Goal: Task Accomplishment & Management: Complete application form

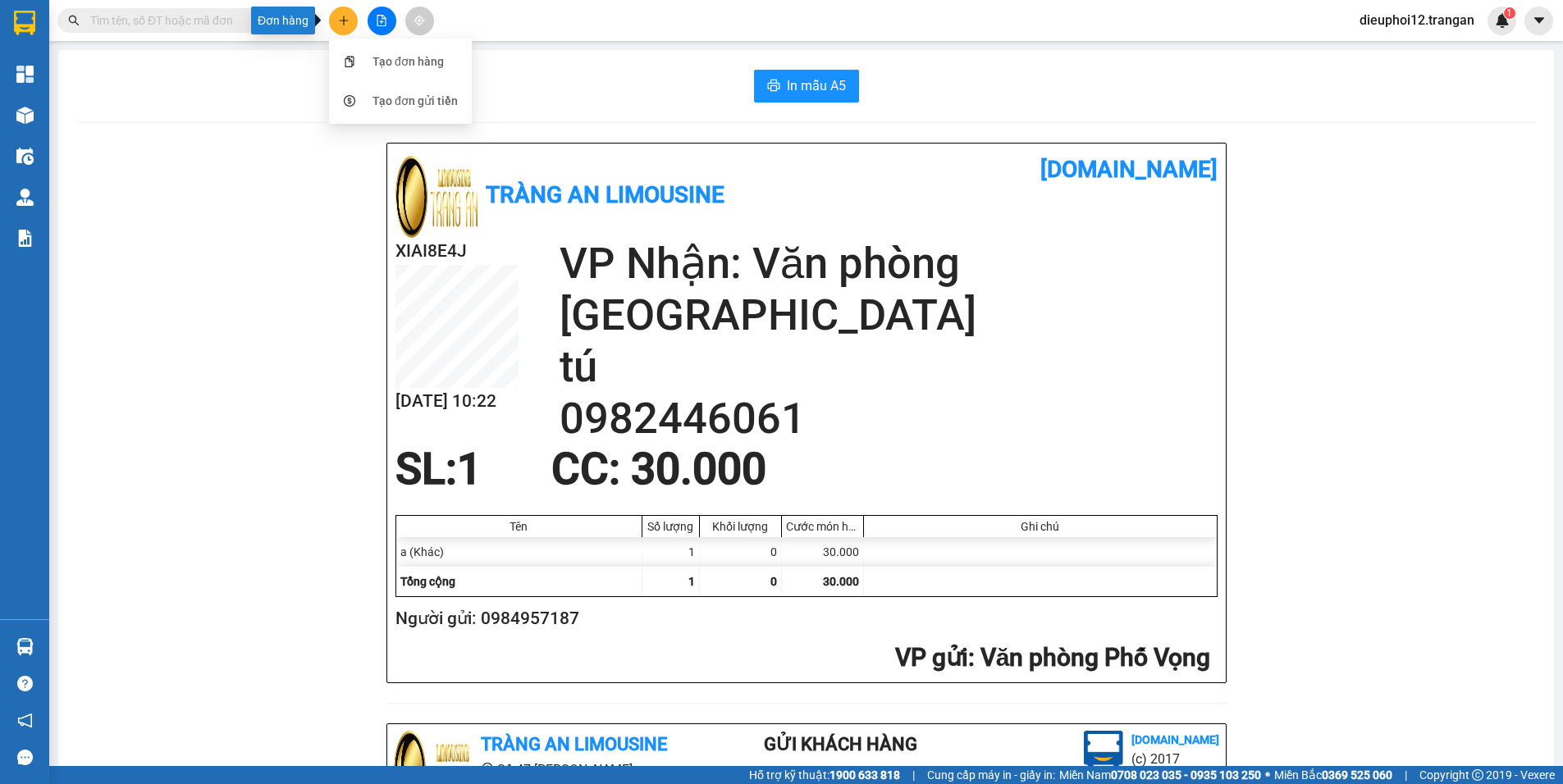
click at [371, 142] on div "Tràng An Limousine [DOMAIN_NAME] XIAI8E4J [DATE] 10:22 VP Nhận: Văn phòng [GEOG…" at bounding box center [806, 696] width 1456 height 1107
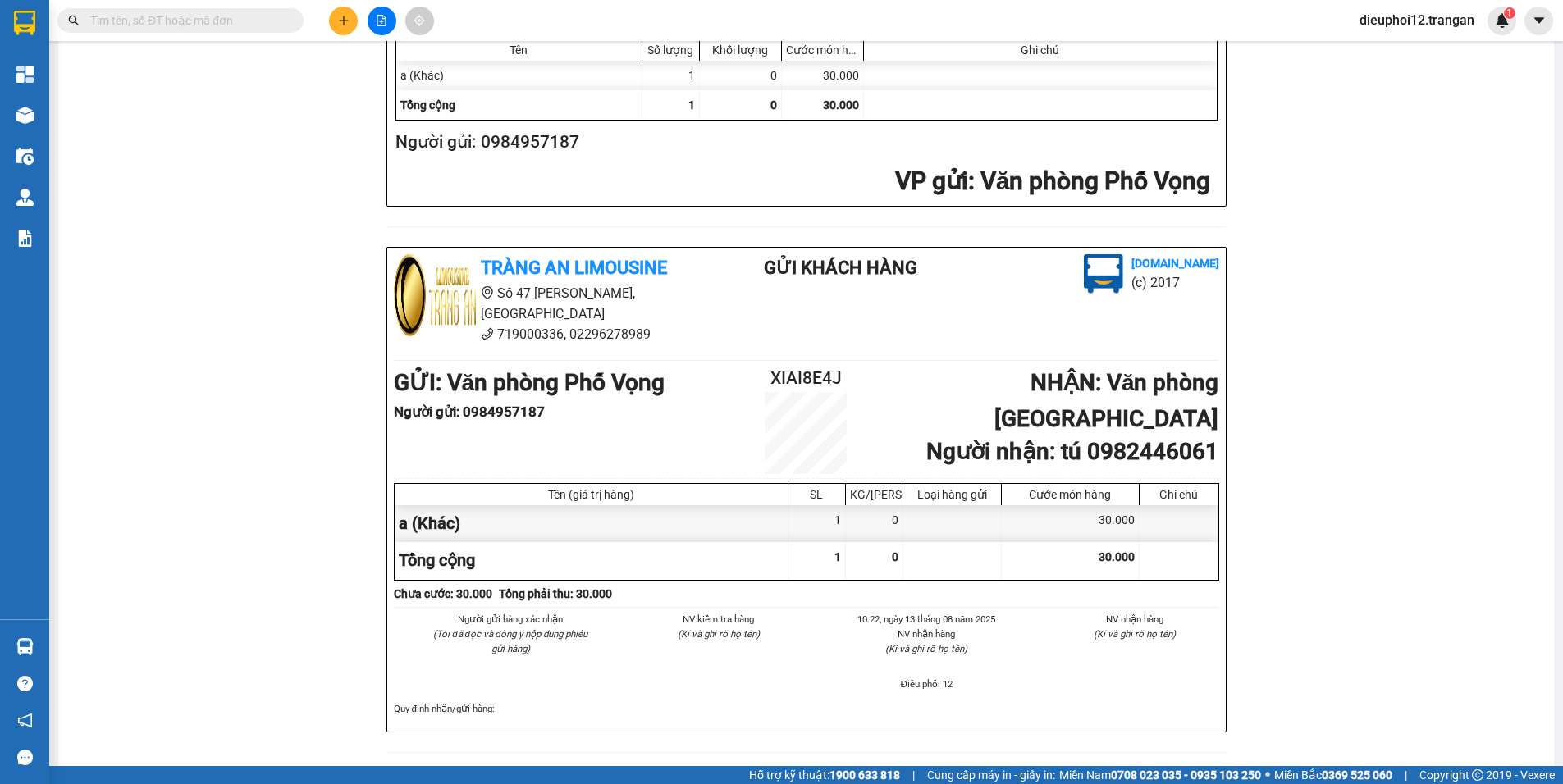
click at [343, 20] on icon "plus" at bounding box center [344, 20] width 9 height 1
click at [346, 15] on icon "plus" at bounding box center [344, 20] width 11 height 11
click at [345, 21] on icon "plus" at bounding box center [344, 20] width 11 height 11
click at [391, 59] on div "Tạo đơn hàng" at bounding box center [408, 61] width 72 height 18
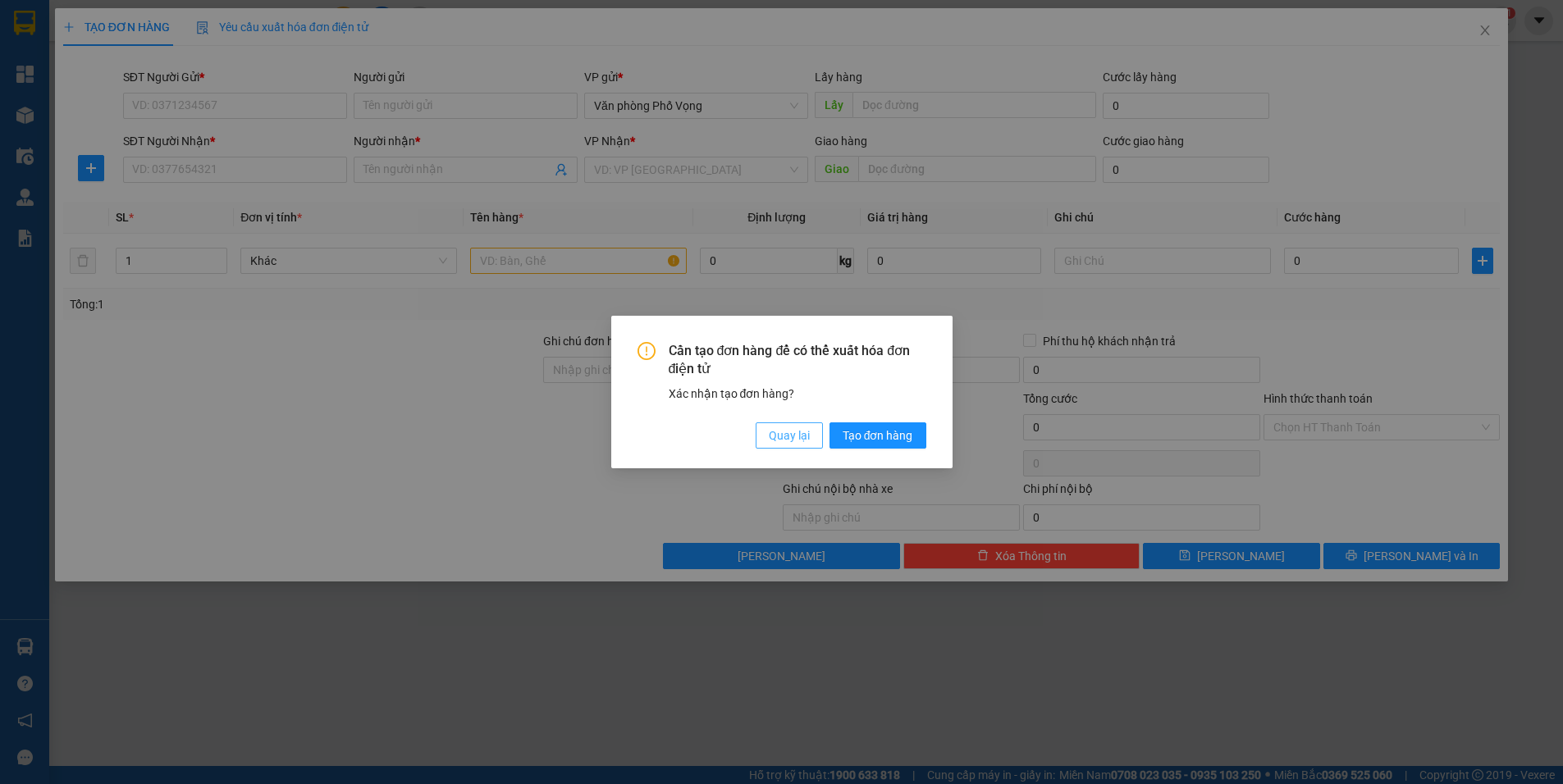
click at [790, 438] on span "Quay lại" at bounding box center [789, 435] width 41 height 18
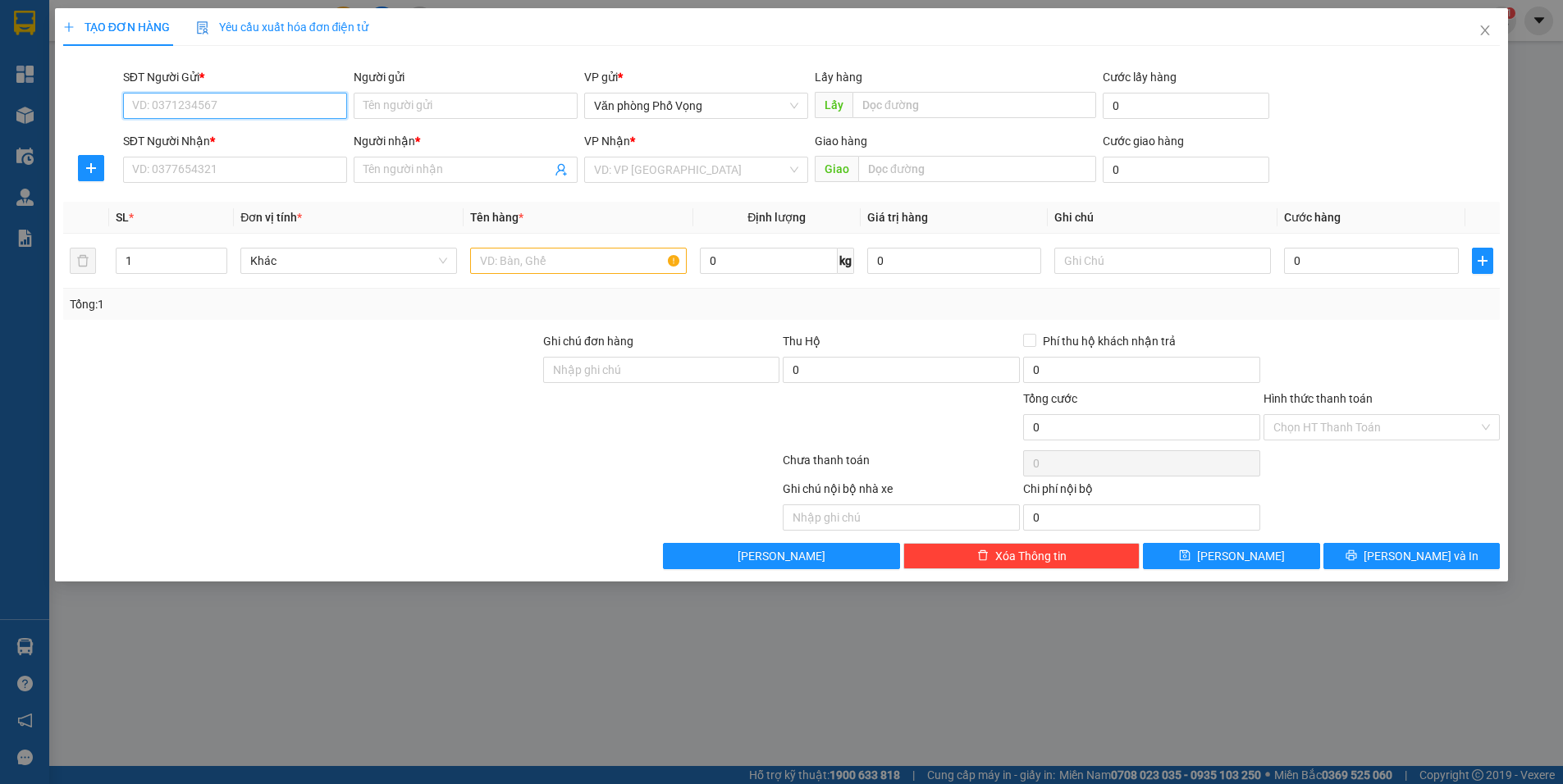
click at [245, 114] on input "SĐT Người Gửi *" at bounding box center [235, 106] width 224 height 26
click at [181, 142] on div "0888369996" at bounding box center [235, 138] width 205 height 18
type input "0888369996"
type input "0839195142"
type input "sỹ"
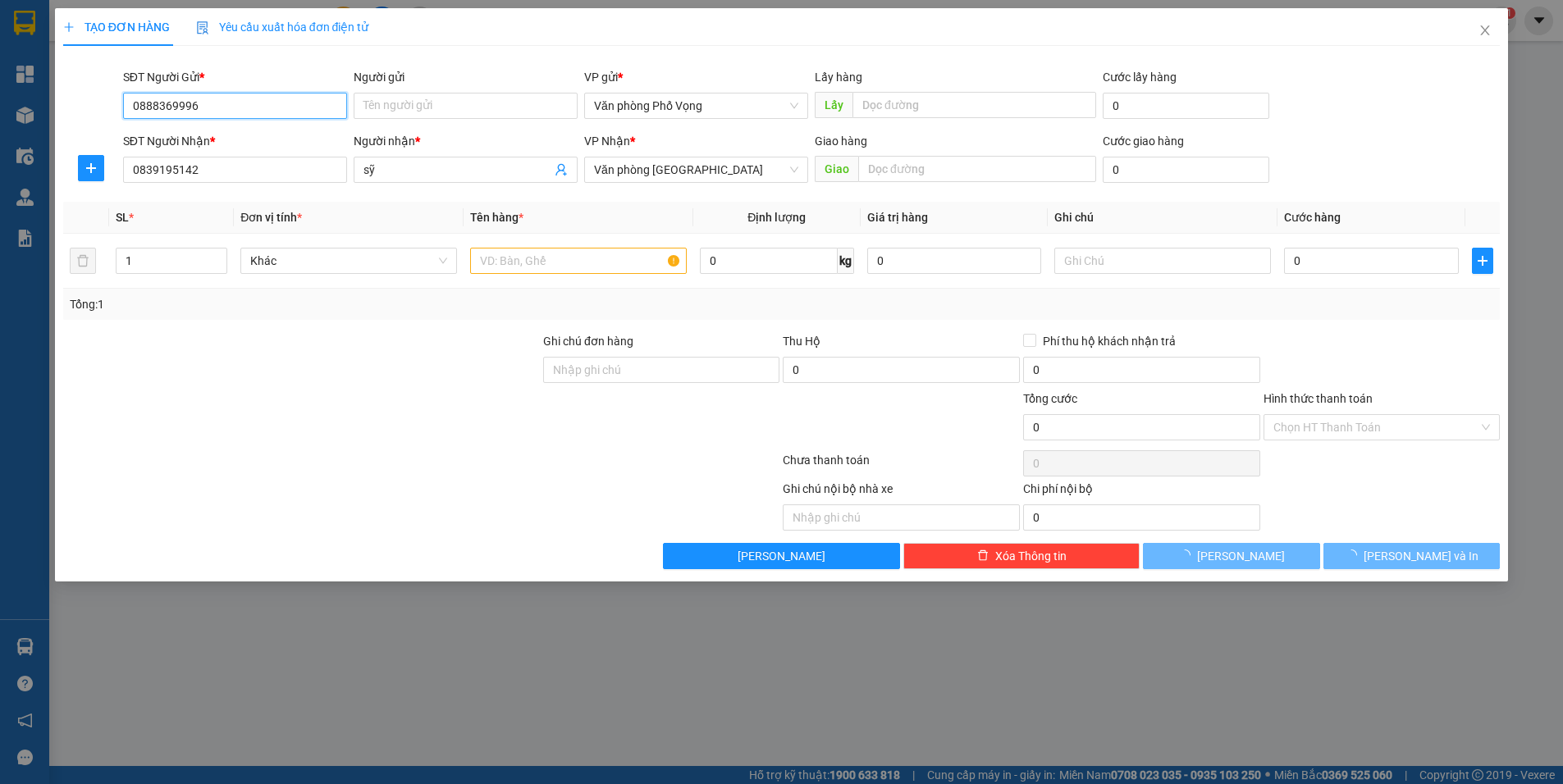
type input "40.000"
type input "0888369996"
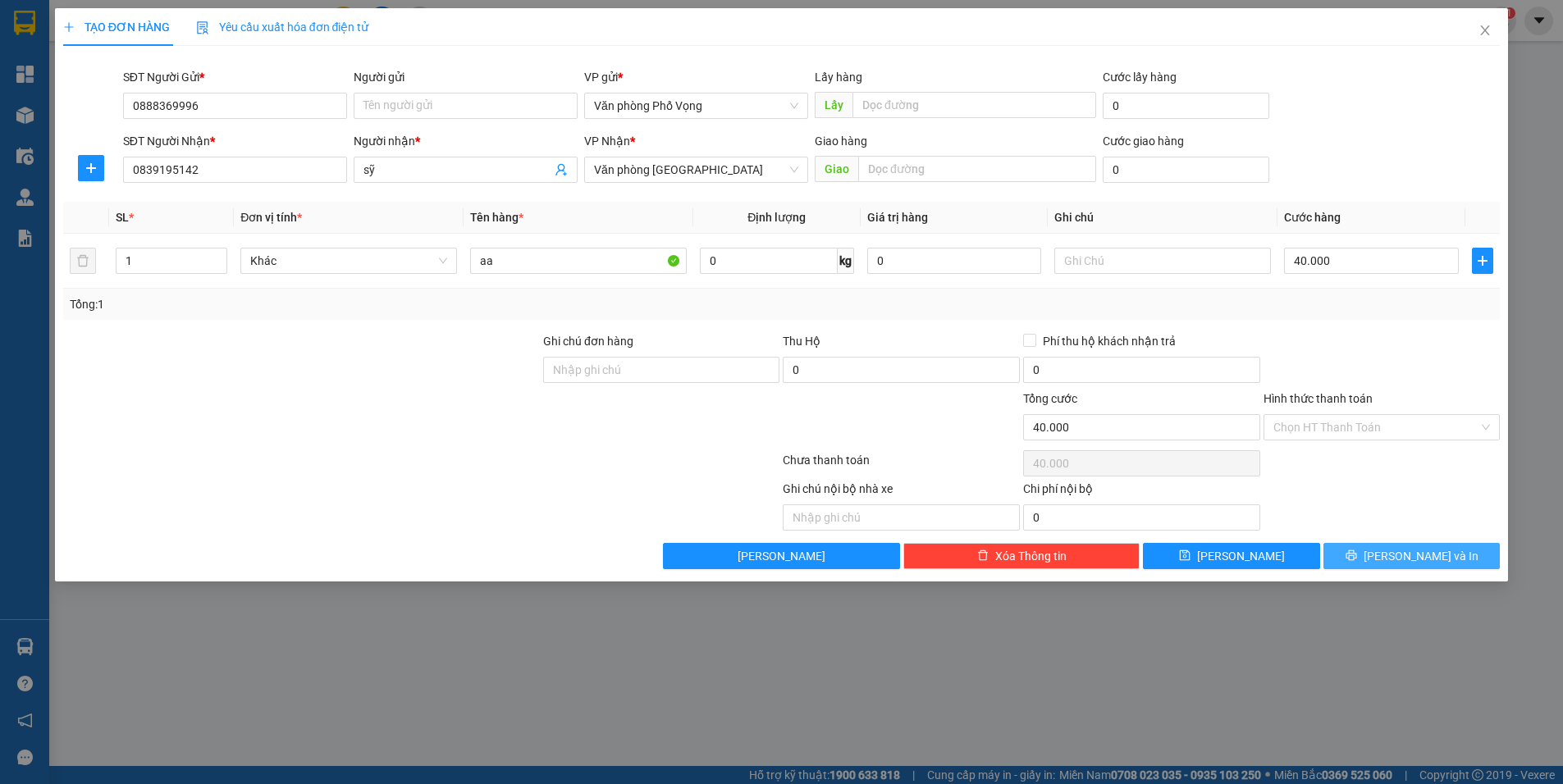
click at [1410, 548] on span "[PERSON_NAME] và In" at bounding box center [1421, 556] width 115 height 18
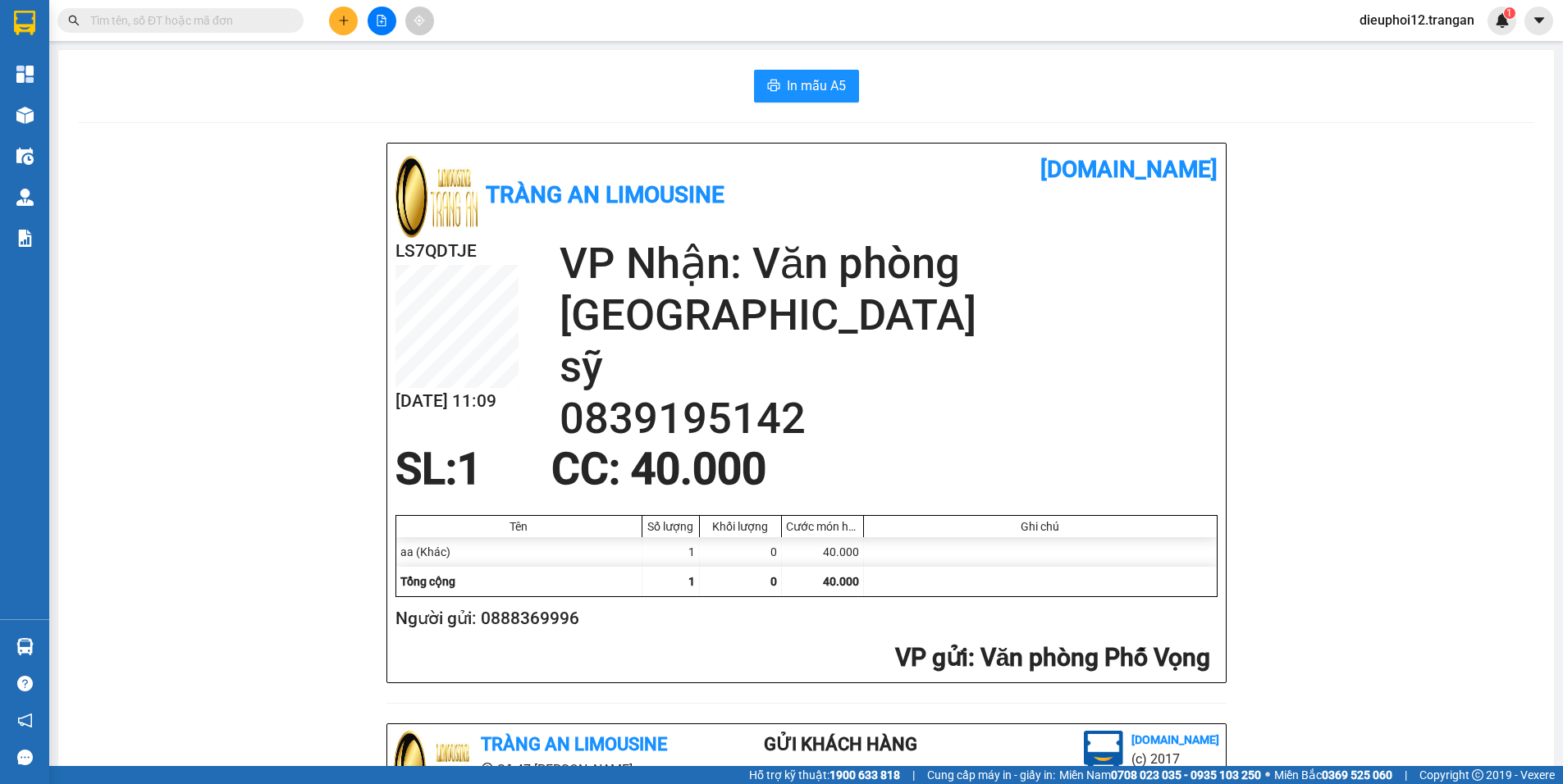
scroll to position [476, 0]
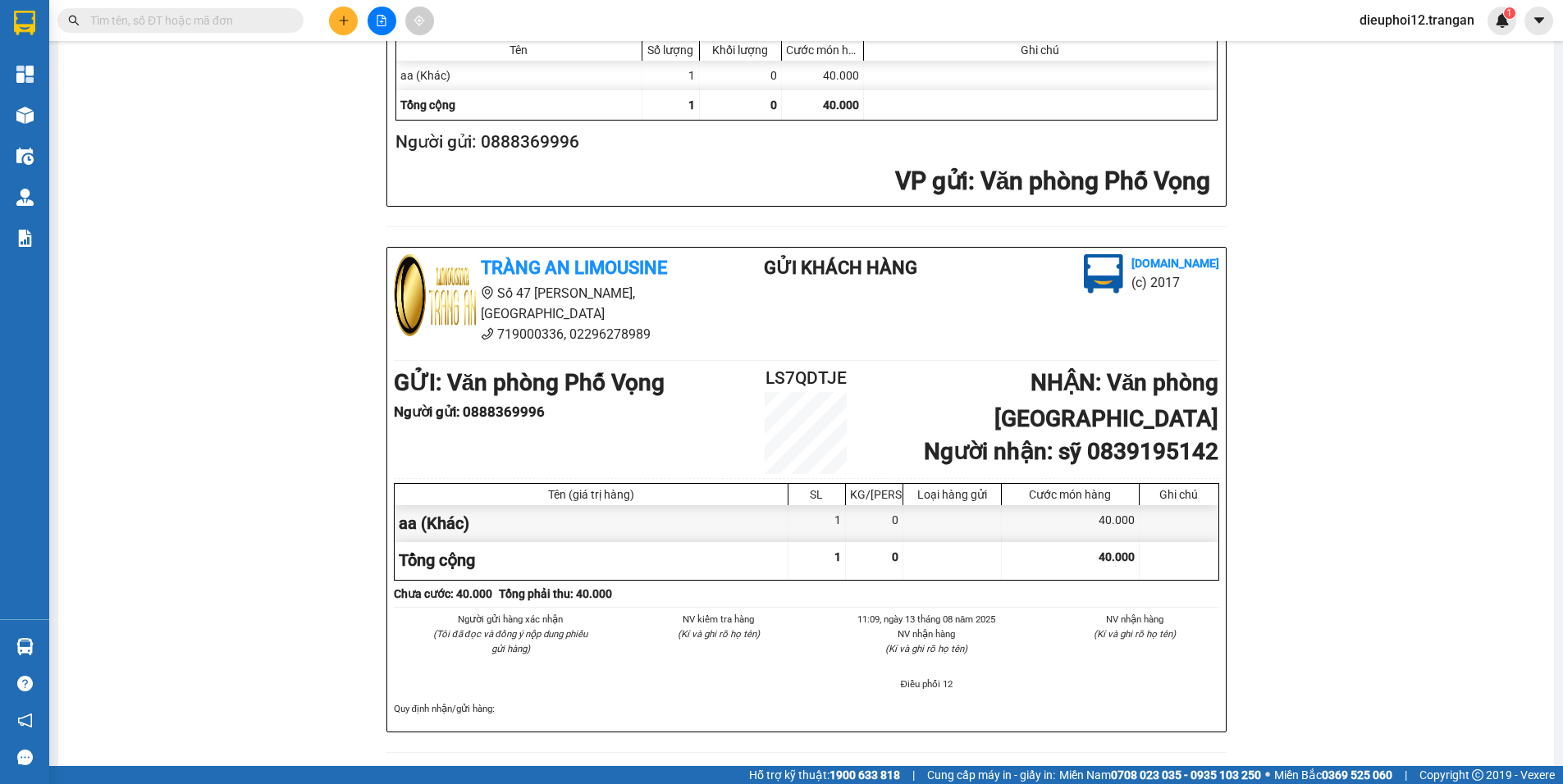
click at [344, 24] on icon "plus" at bounding box center [343, 20] width 1 height 9
click at [369, 63] on div "Tạo đơn hàng" at bounding box center [400, 62] width 123 height 31
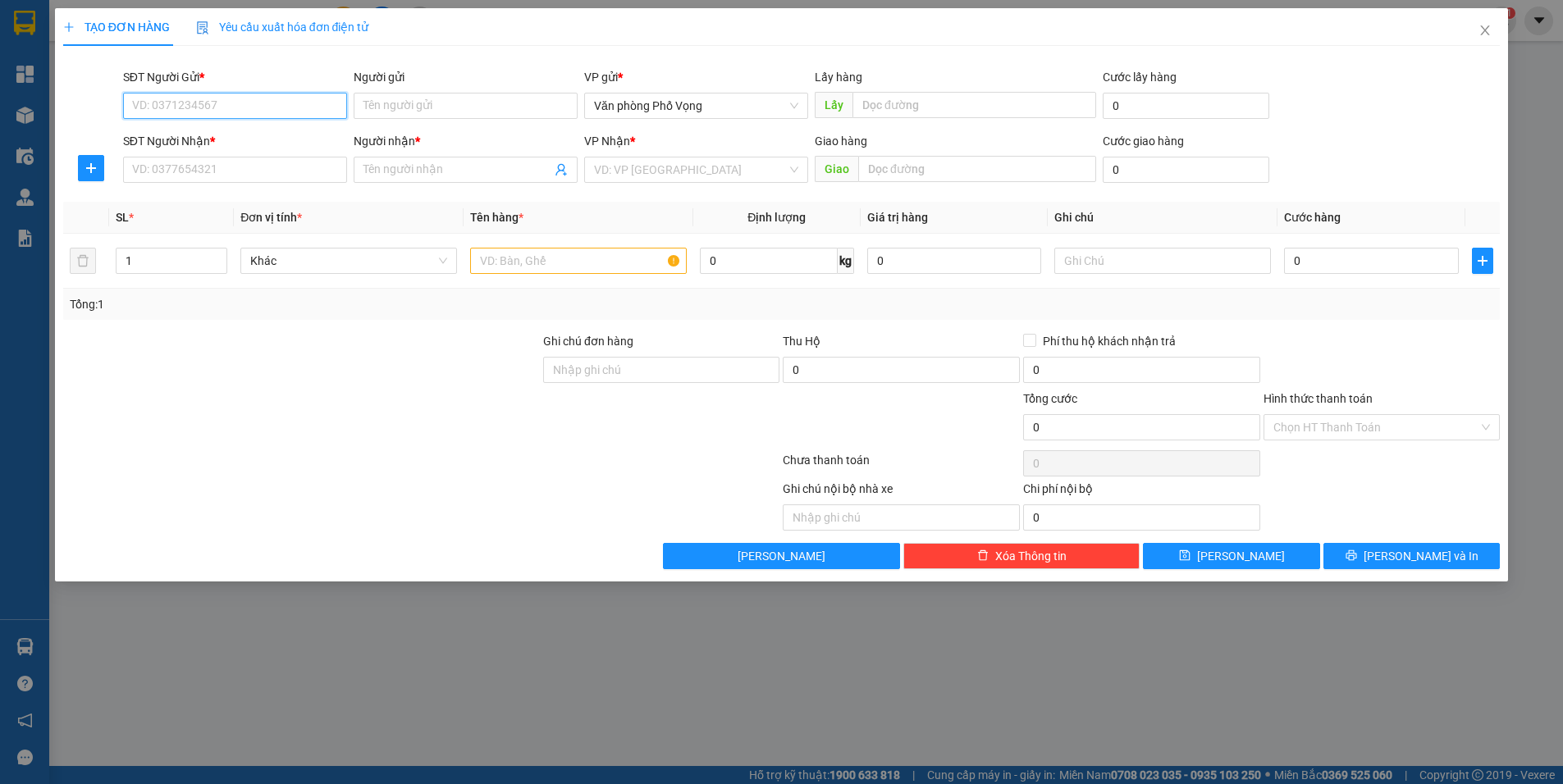
click at [271, 109] on input "SĐT Người Gửi *" at bounding box center [235, 106] width 224 height 26
type input "0904338835"
click at [220, 152] on div "SĐT Người Nhận *" at bounding box center [235, 144] width 224 height 24
click at [213, 163] on input "SĐT Người Nhận *" at bounding box center [235, 170] width 224 height 26
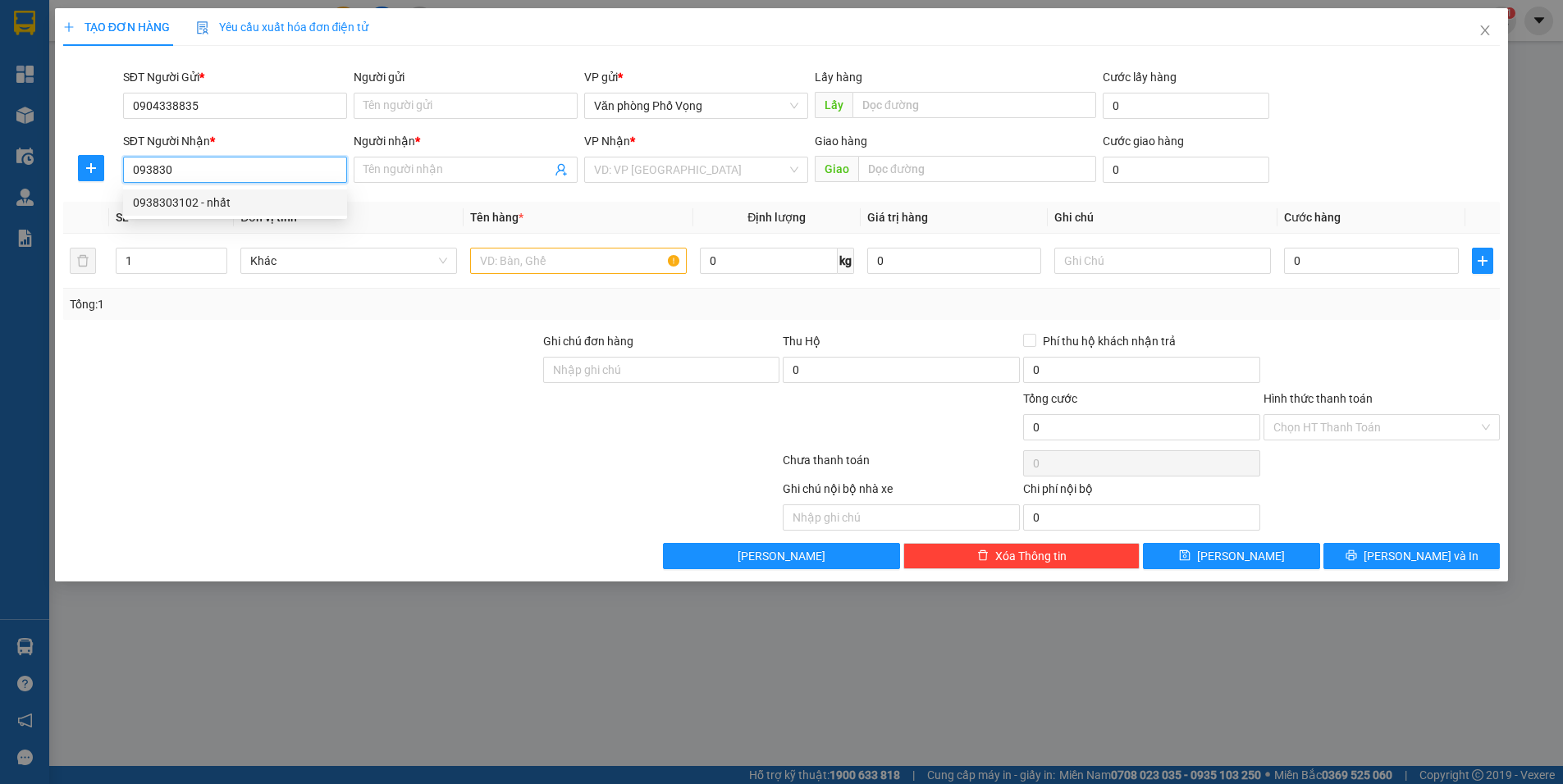
click at [192, 200] on div "0938303102 - nhất" at bounding box center [235, 203] width 205 height 18
type input "0938303102"
type input "nhất"
type input "50.000"
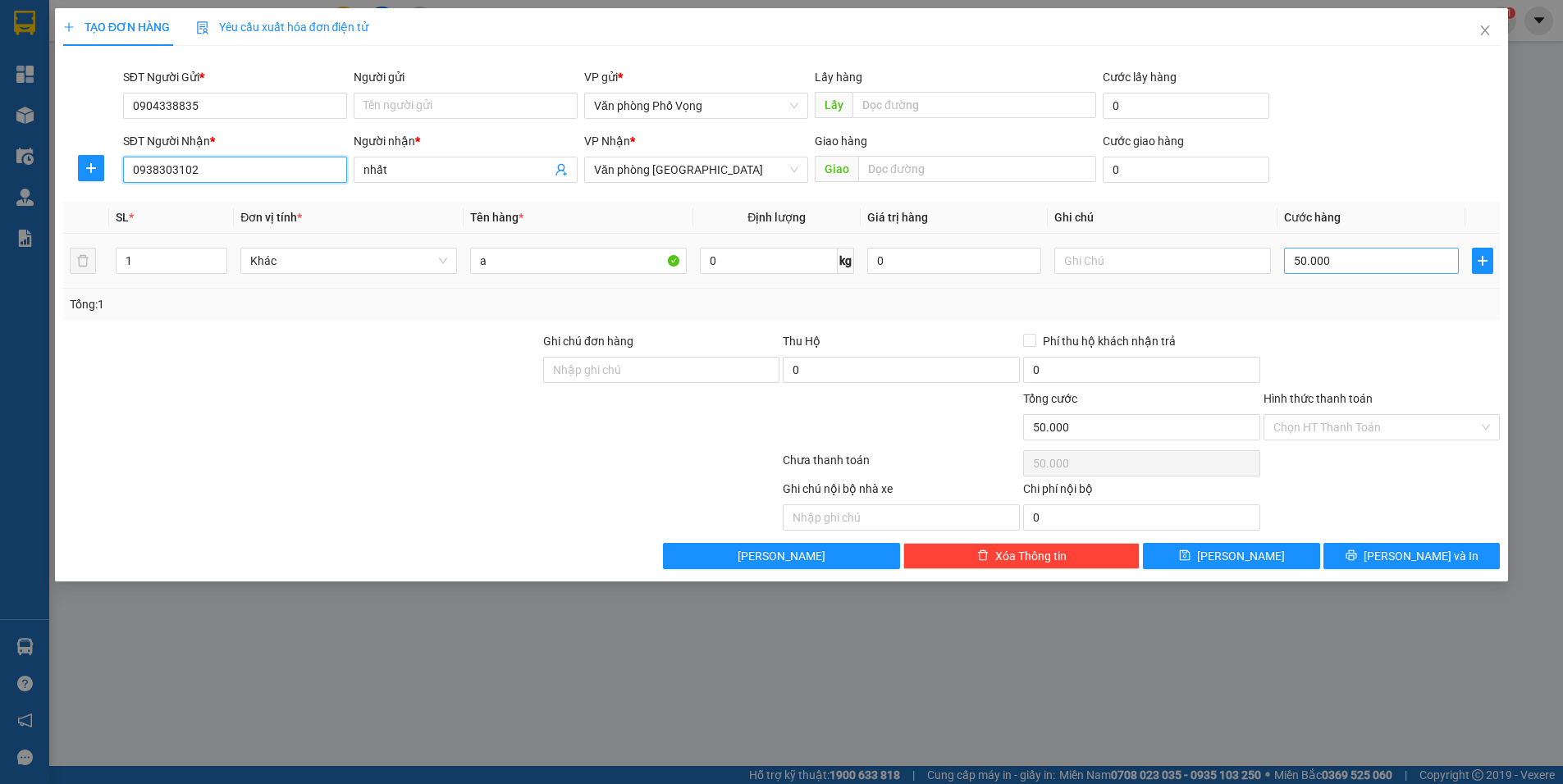
type input "0938303102"
click at [1328, 260] on input "50.000" at bounding box center [1372, 261] width 175 height 26
type input "40"
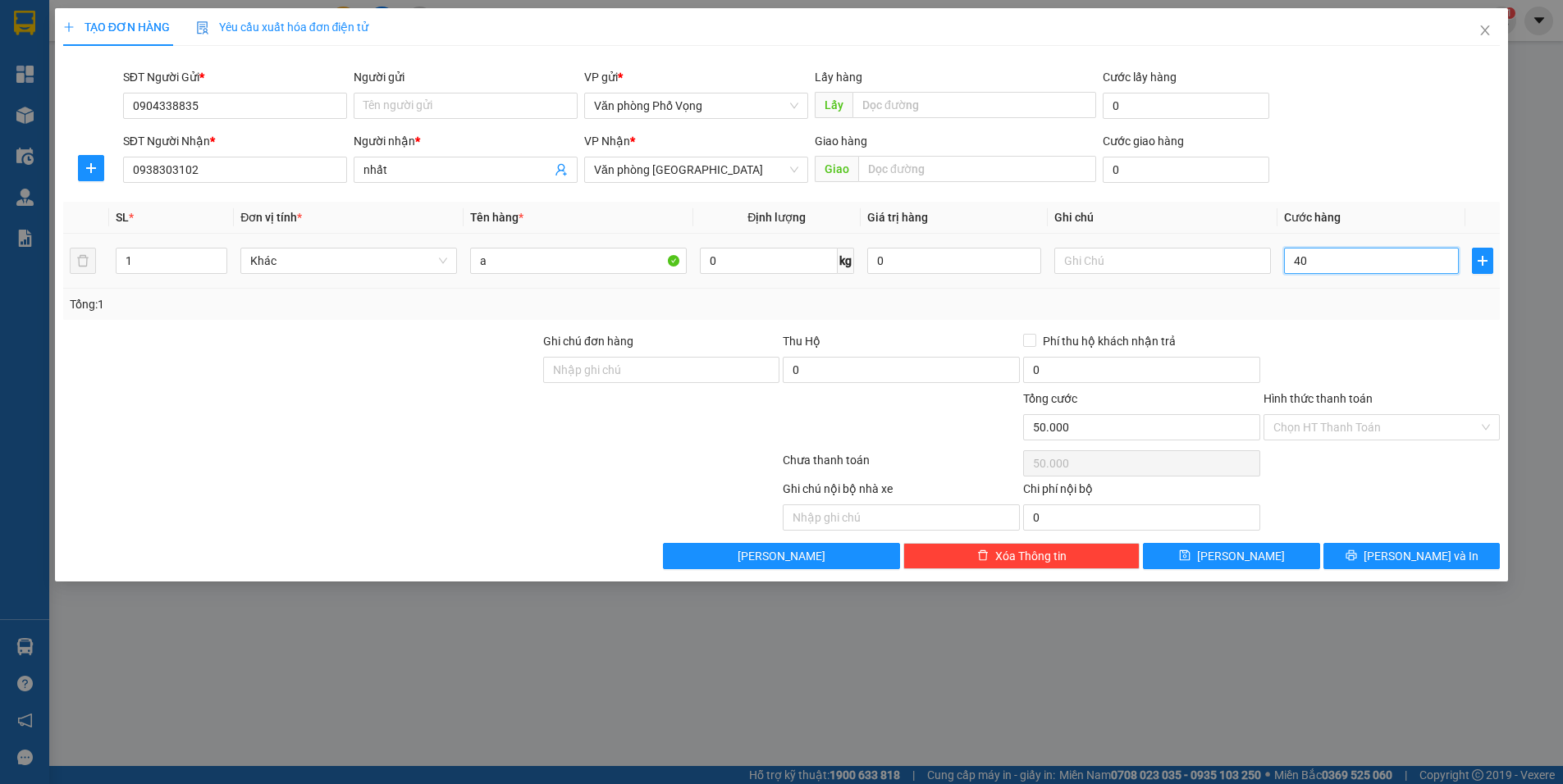
type input "40"
type input "40.000"
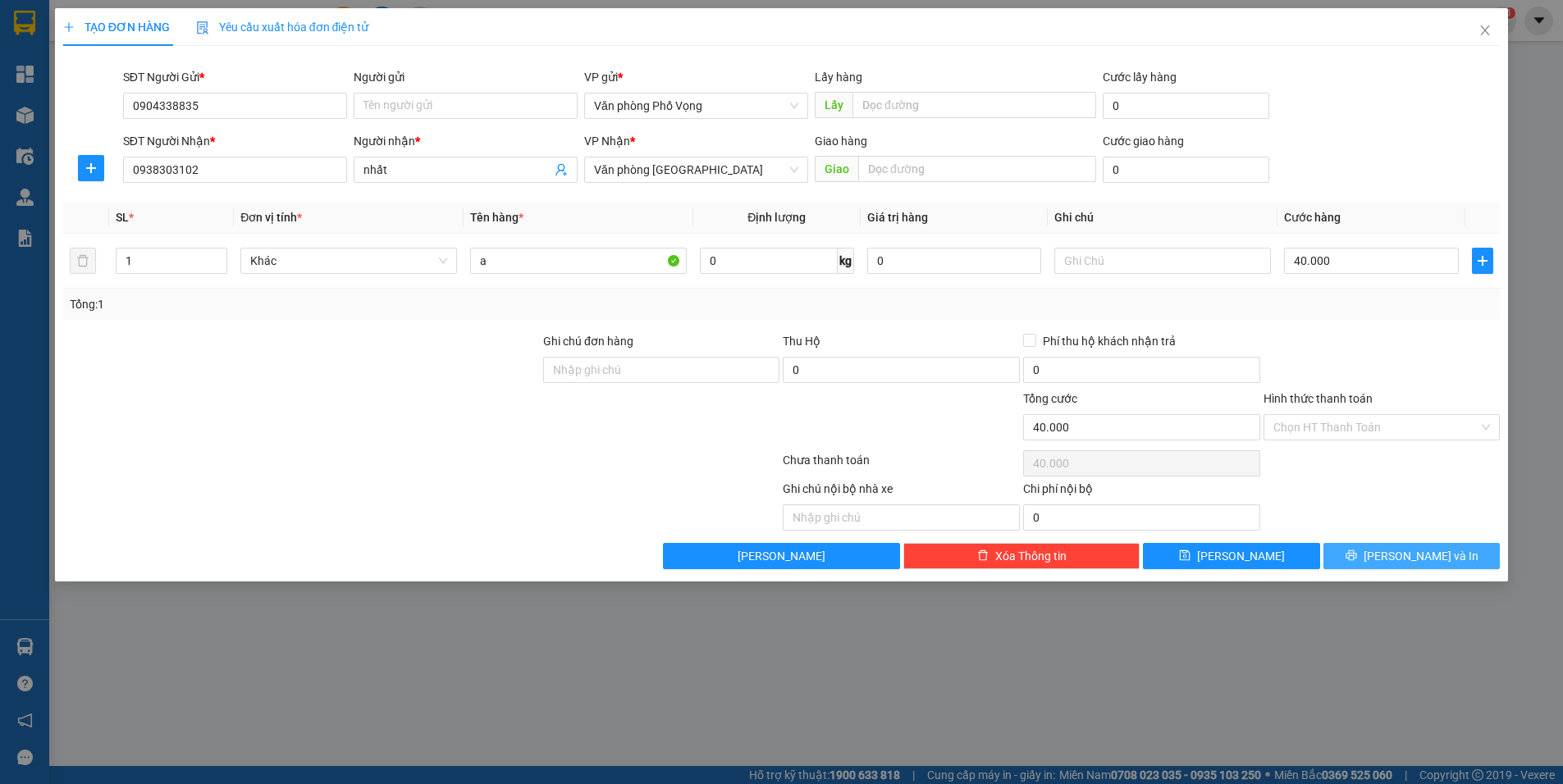
click at [1438, 564] on span "[PERSON_NAME] và In" at bounding box center [1421, 556] width 115 height 18
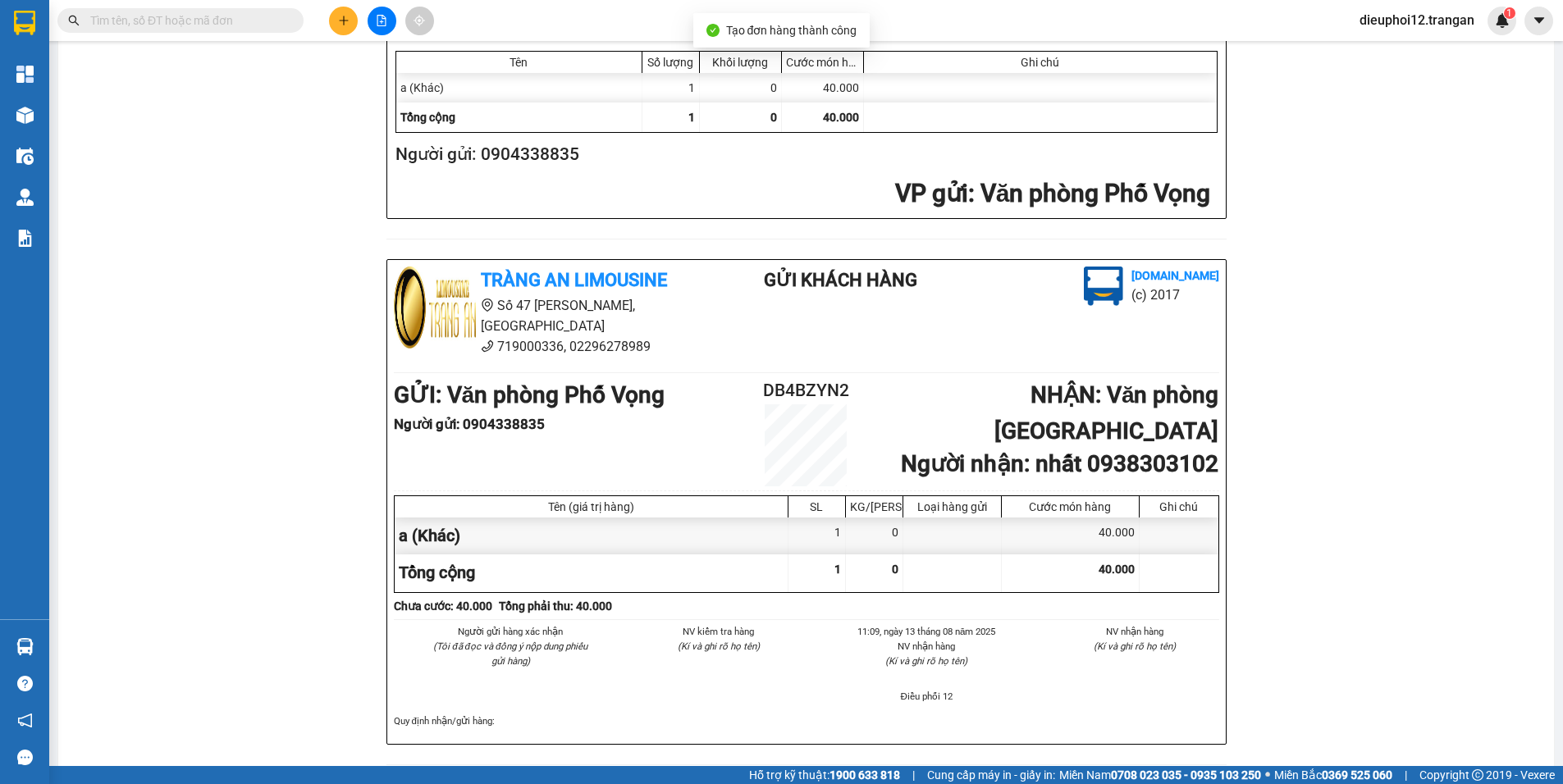
scroll to position [476, 0]
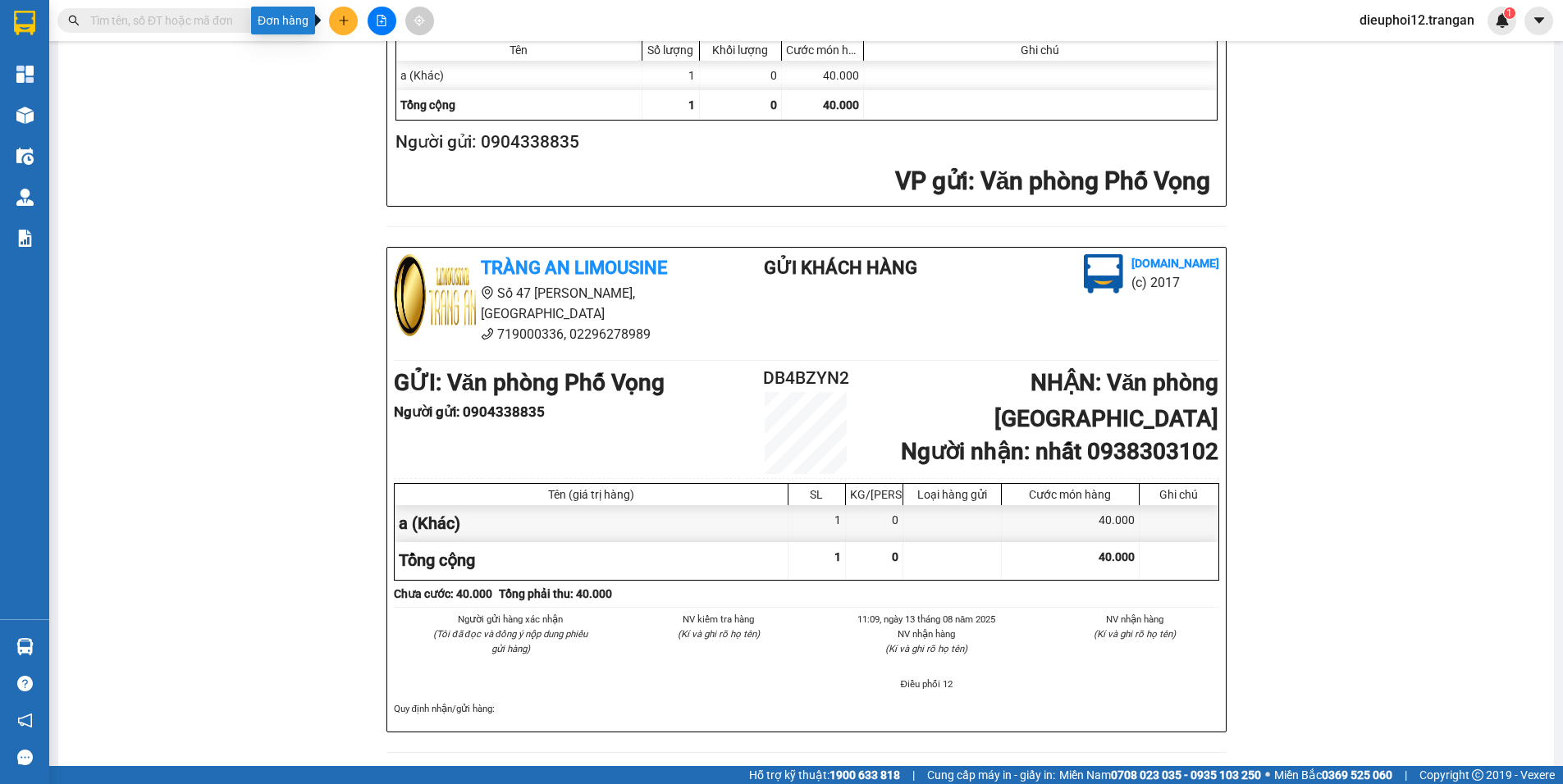
click at [346, 17] on icon "plus" at bounding box center [344, 20] width 11 height 11
click at [392, 62] on div "Tạo đơn hàng" at bounding box center [408, 61] width 72 height 18
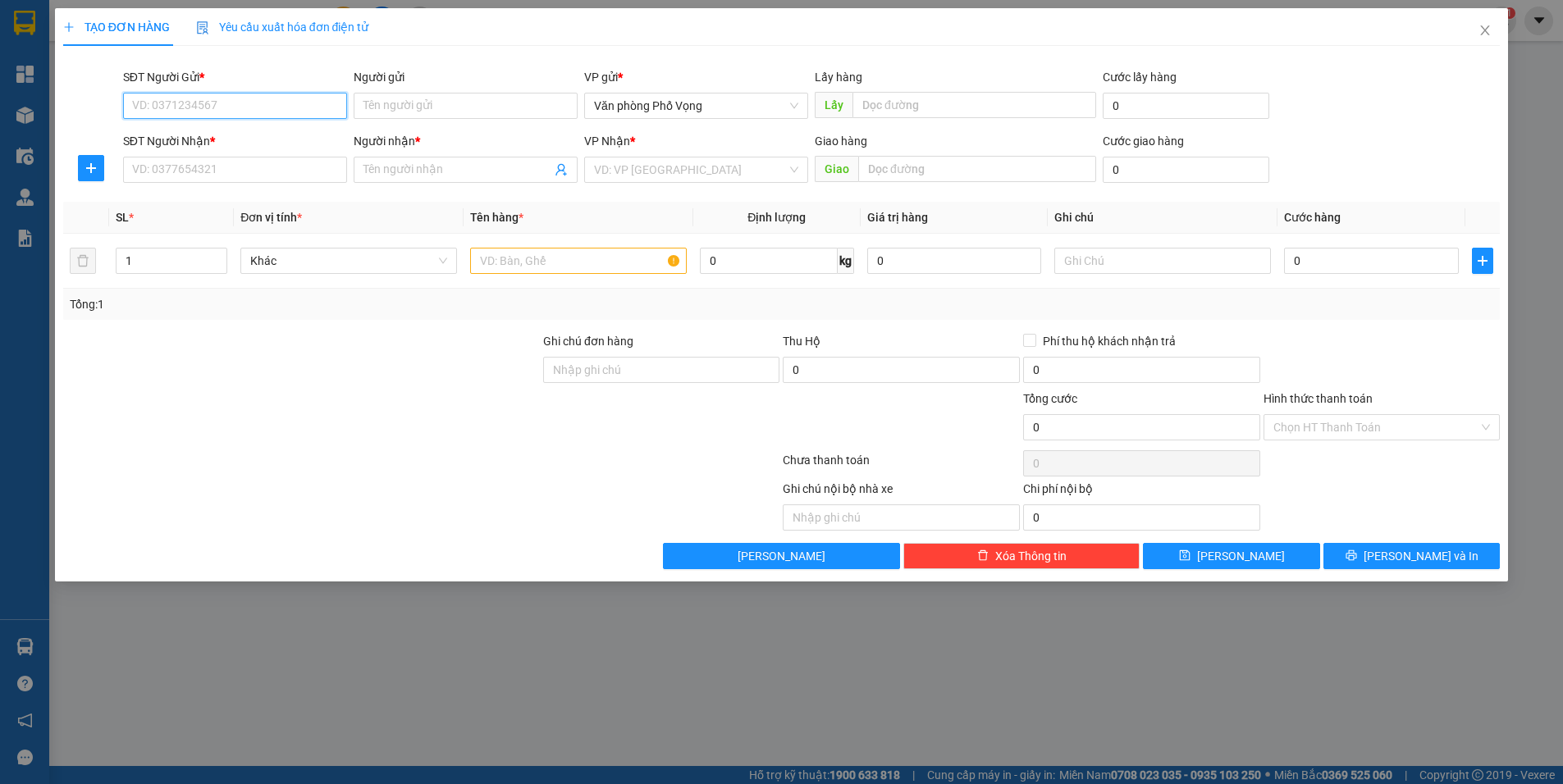
click at [236, 94] on input "SĐT Người Gửi *" at bounding box center [235, 106] width 224 height 26
click at [236, 98] on input "SĐT Người Gửi *" at bounding box center [235, 106] width 224 height 26
click at [177, 135] on div "0349489156" at bounding box center [235, 138] width 205 height 18
type input "0349489156"
type input "0397360666"
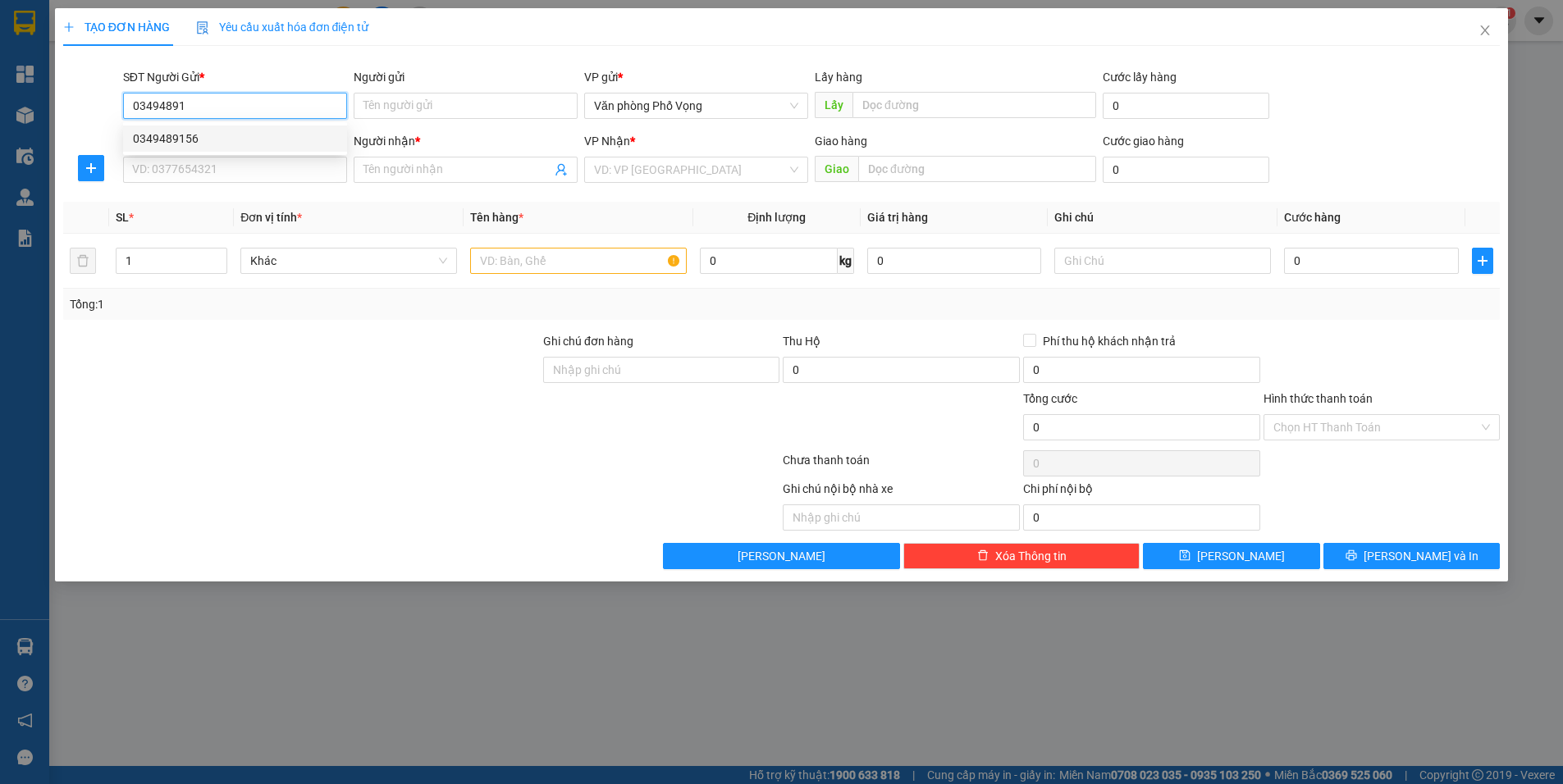
type input "tuấn"
type input "180.000"
type input "0349489156"
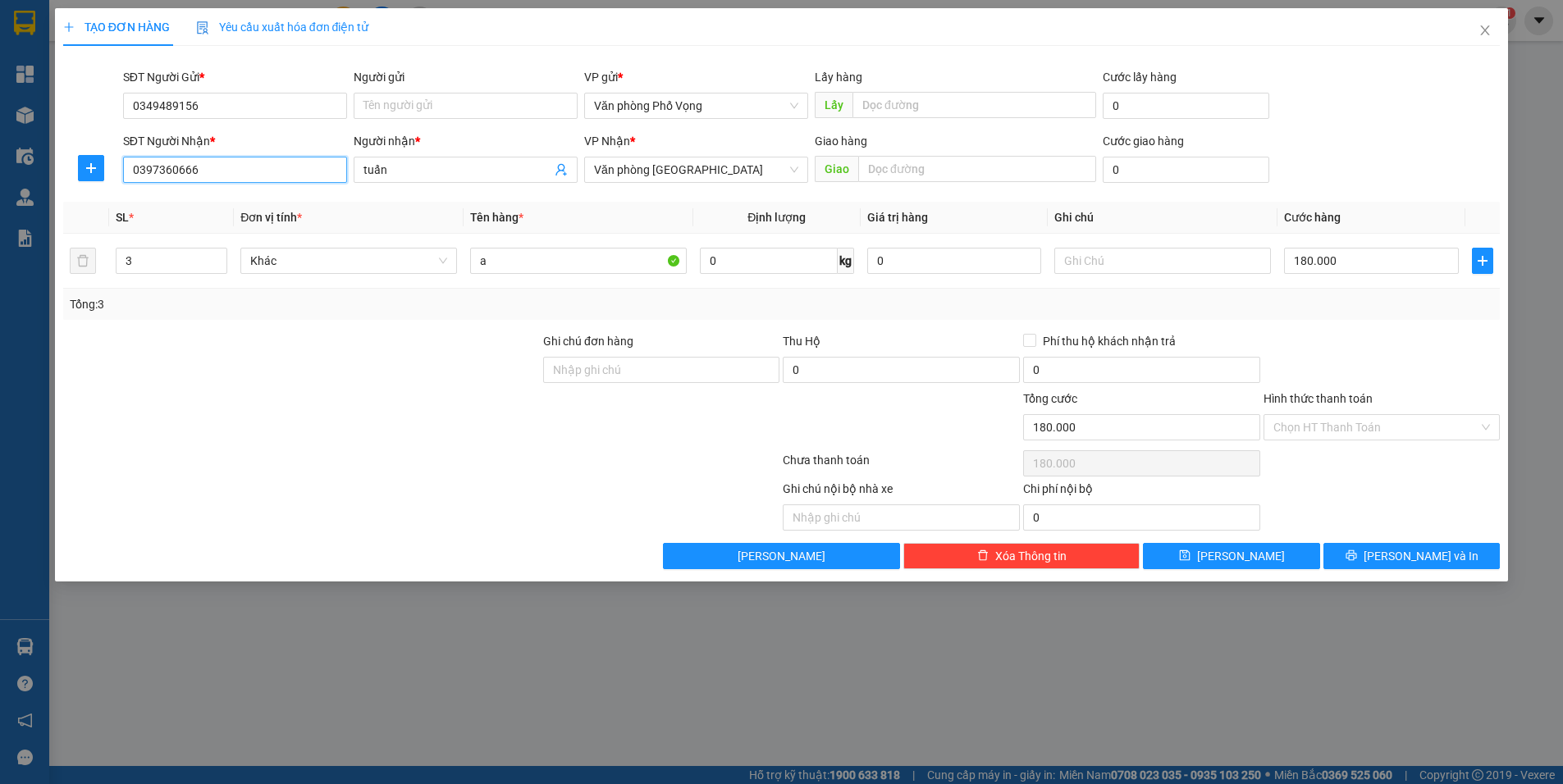
click at [256, 170] on input "0397360666" at bounding box center [235, 170] width 224 height 26
click at [143, 270] on input "3" at bounding box center [171, 260] width 111 height 24
type input "2"
click at [1336, 267] on input "180.000" at bounding box center [1372, 261] width 175 height 26
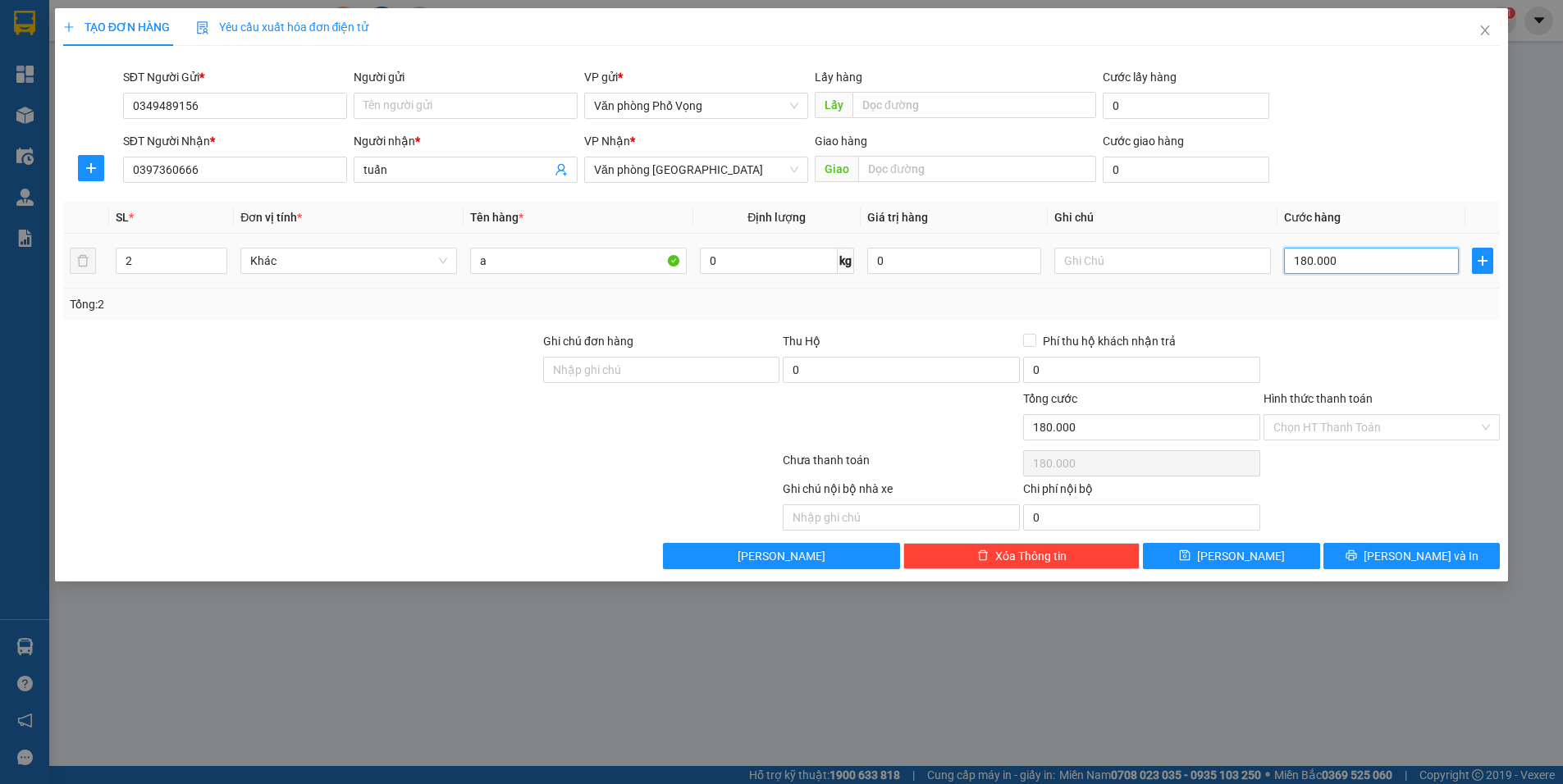
type input "1"
type input "10"
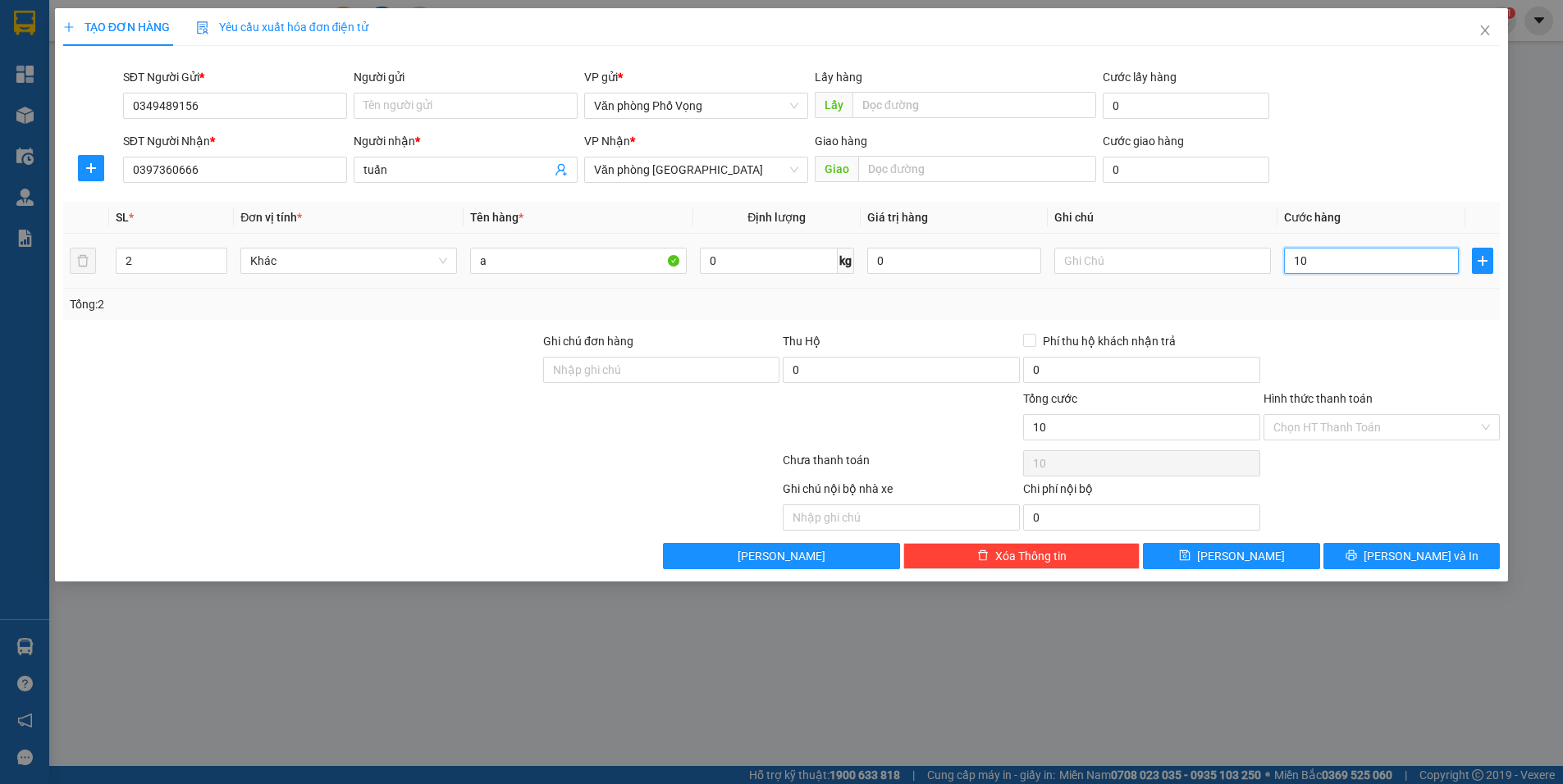
type input "100"
type input "1.000"
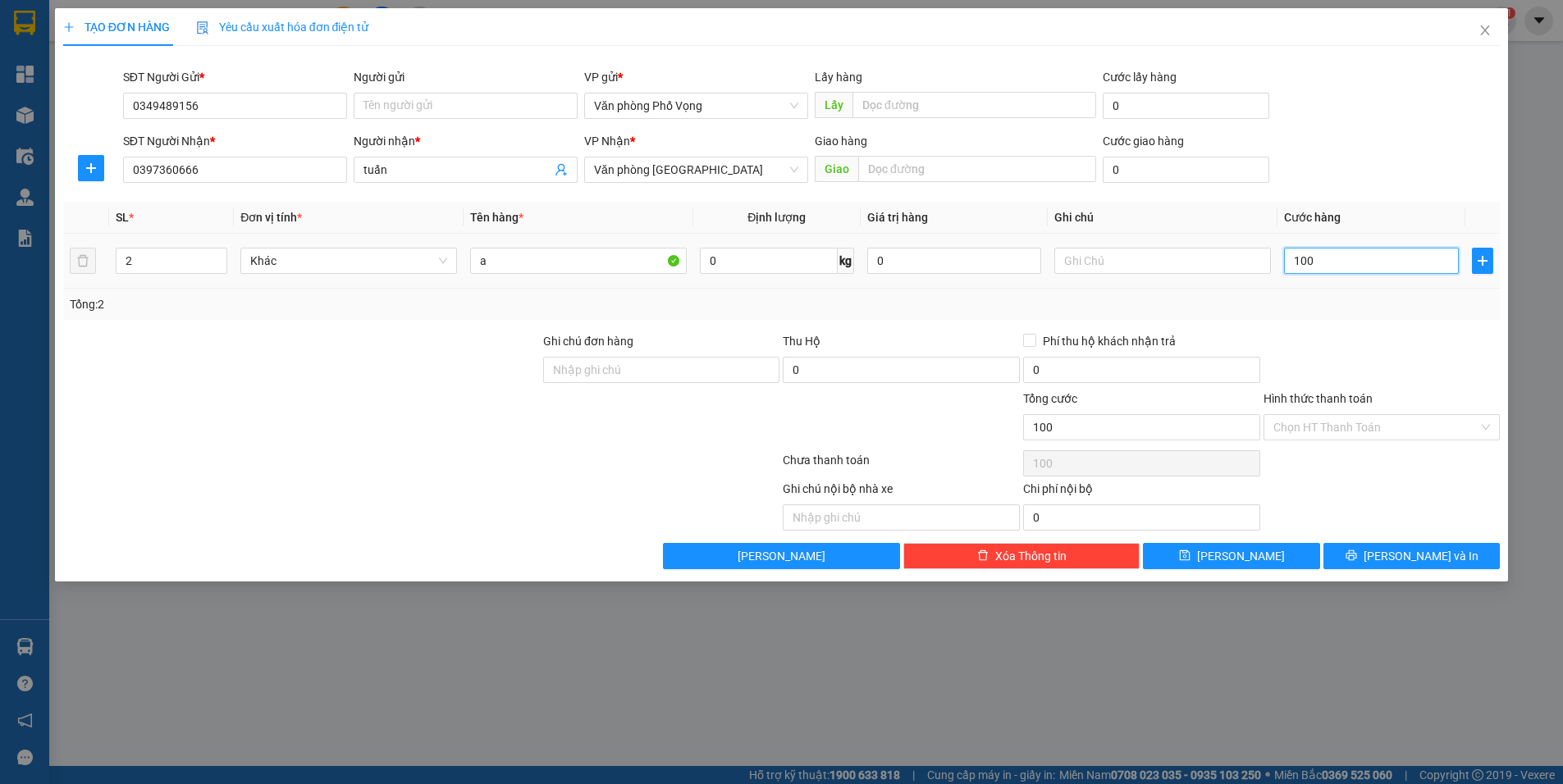
type input "1.000"
type input "10.000"
type input "100.000"
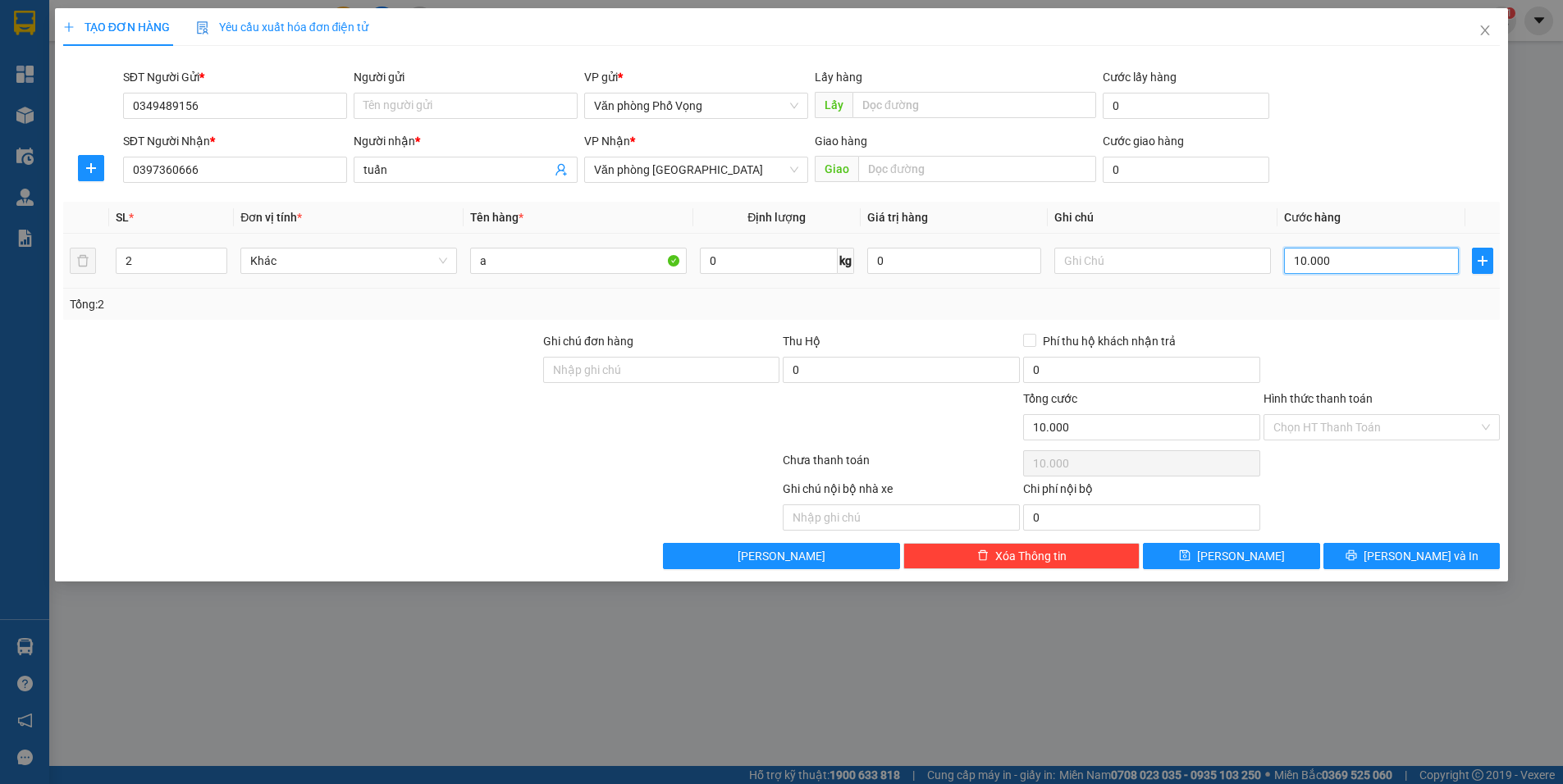
type input "100.000"
click at [1441, 554] on span "[PERSON_NAME] và In" at bounding box center [1421, 556] width 115 height 18
